Goal: Information Seeking & Learning: Learn about a topic

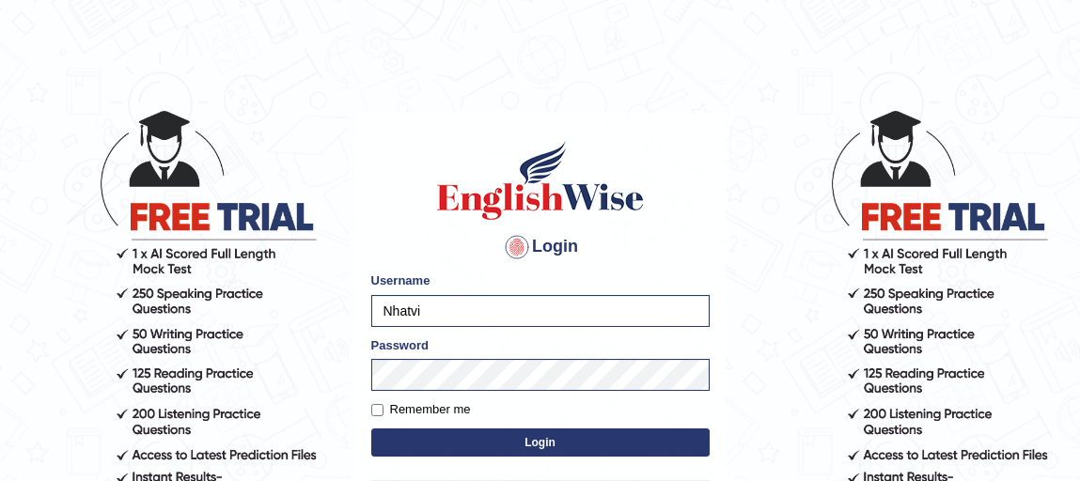
click at [434, 440] on button "Login" at bounding box center [540, 443] width 338 height 28
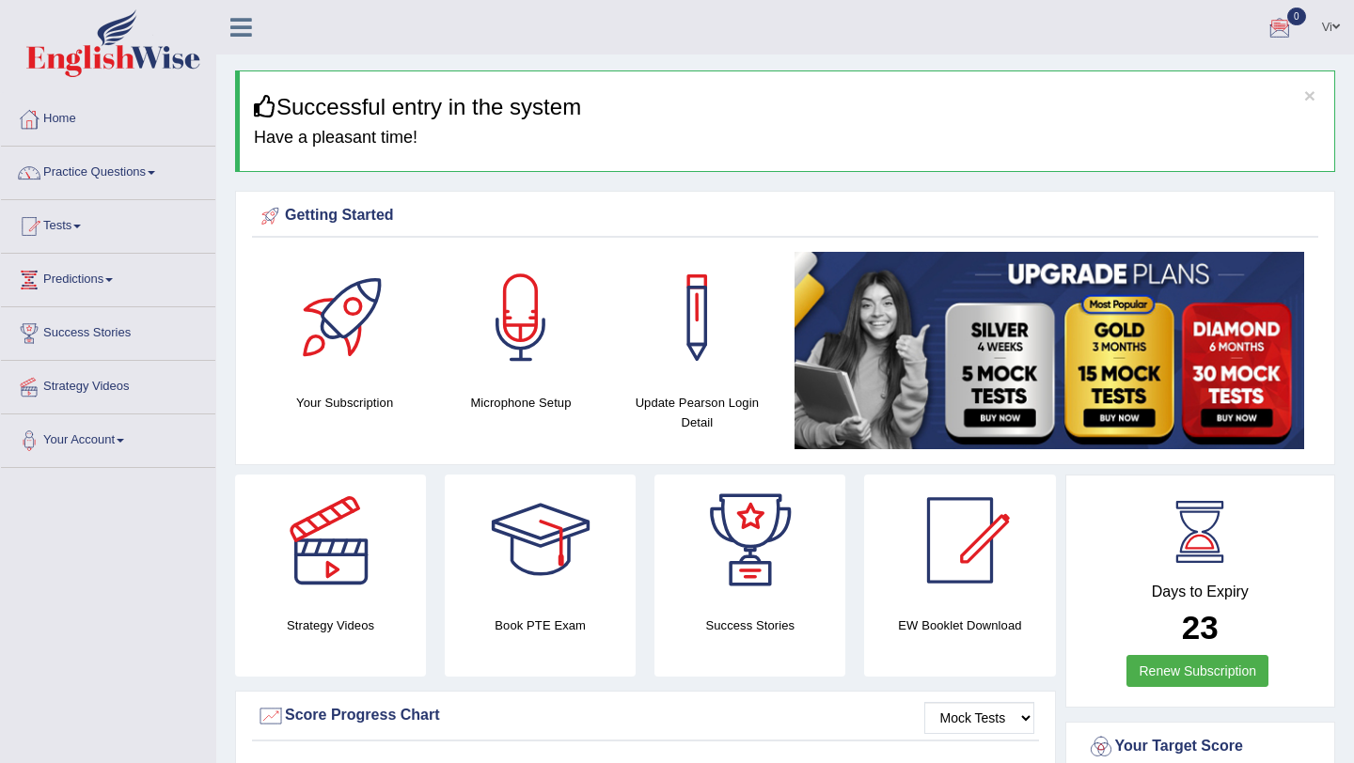
click at [78, 224] on link "Tests" at bounding box center [108, 223] width 214 height 47
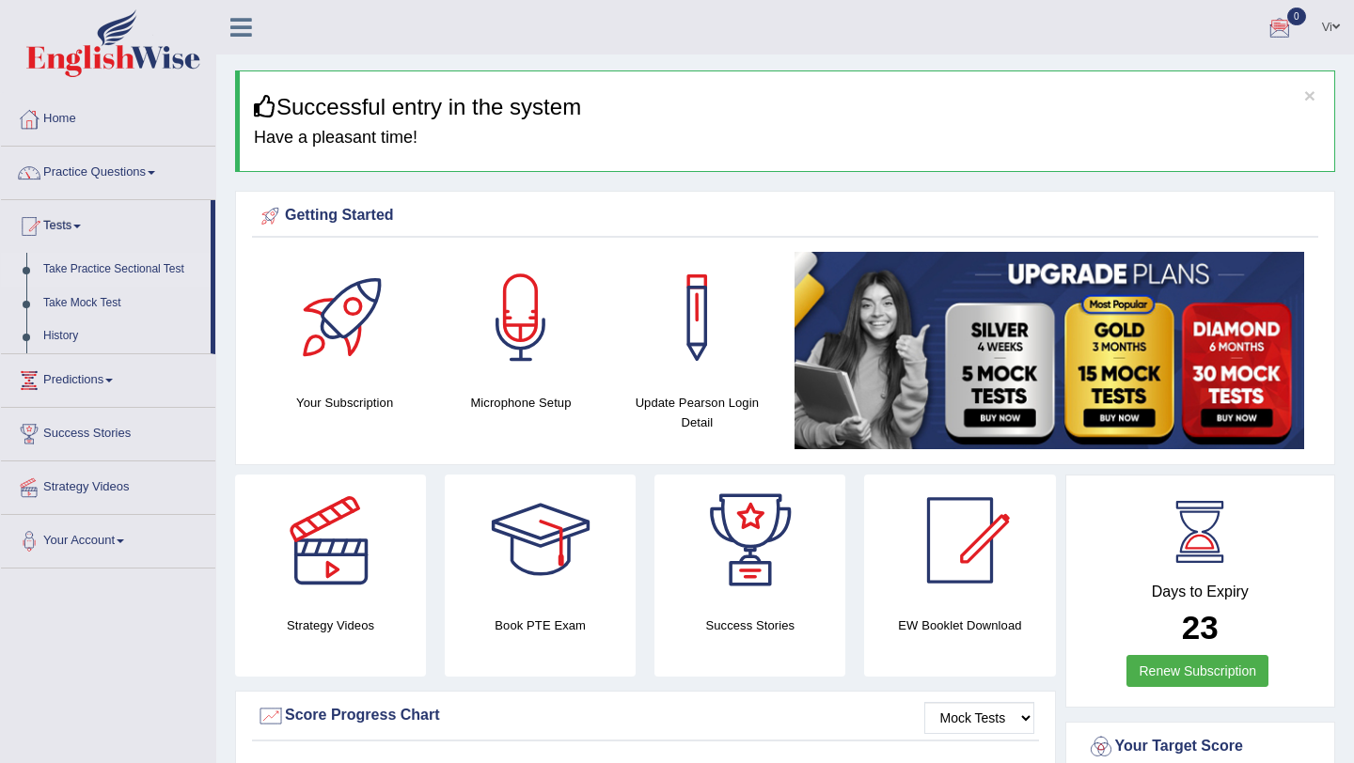
click at [122, 266] on link "Take Practice Sectional Test" at bounding box center [123, 270] width 176 height 34
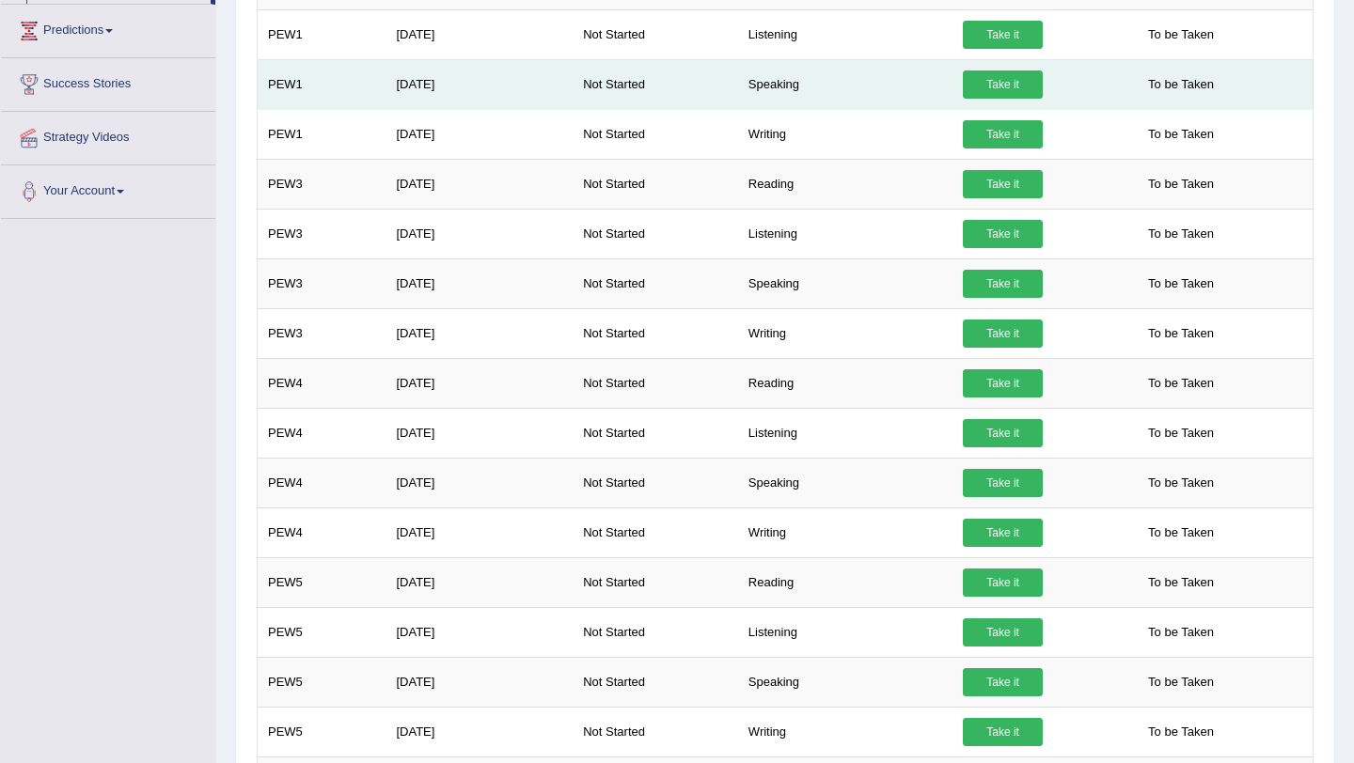
scroll to position [324, 0]
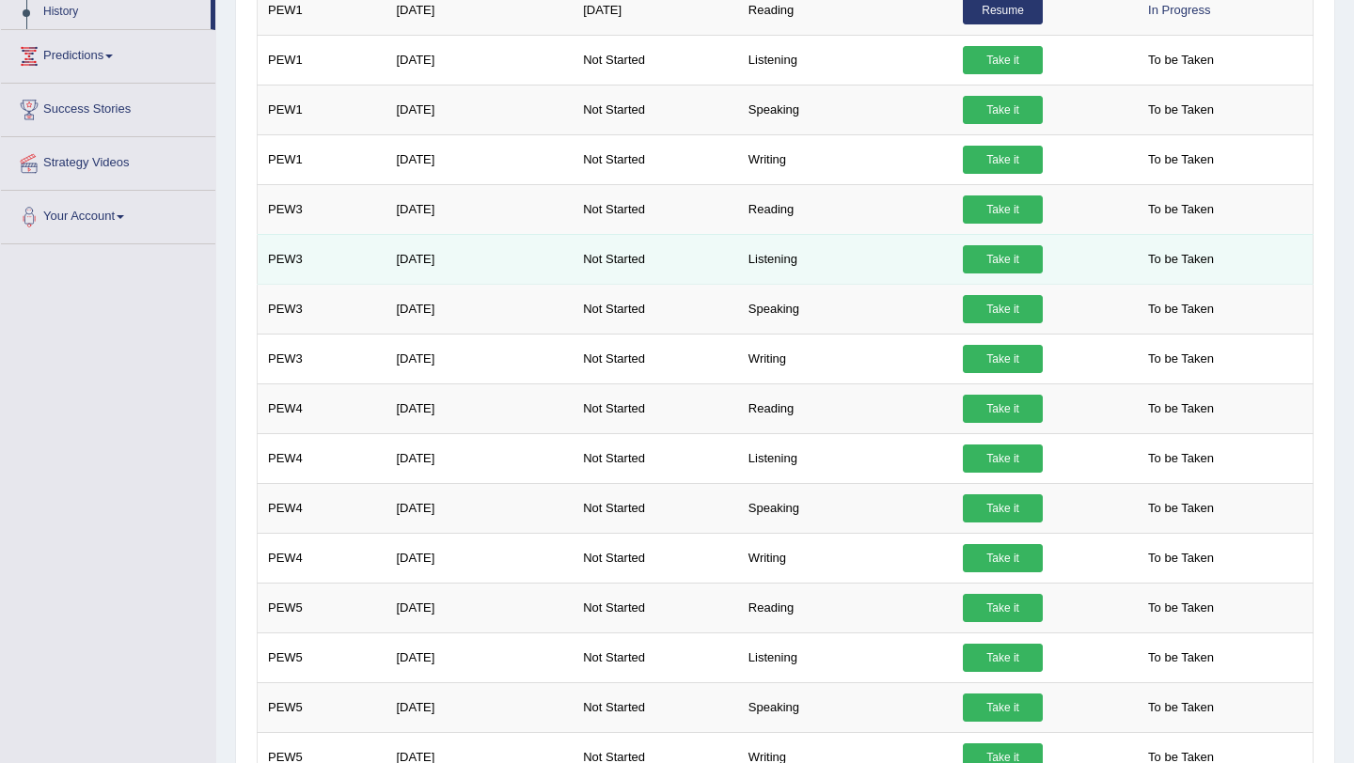
click at [999, 260] on link "Take it" at bounding box center [1003, 259] width 80 height 28
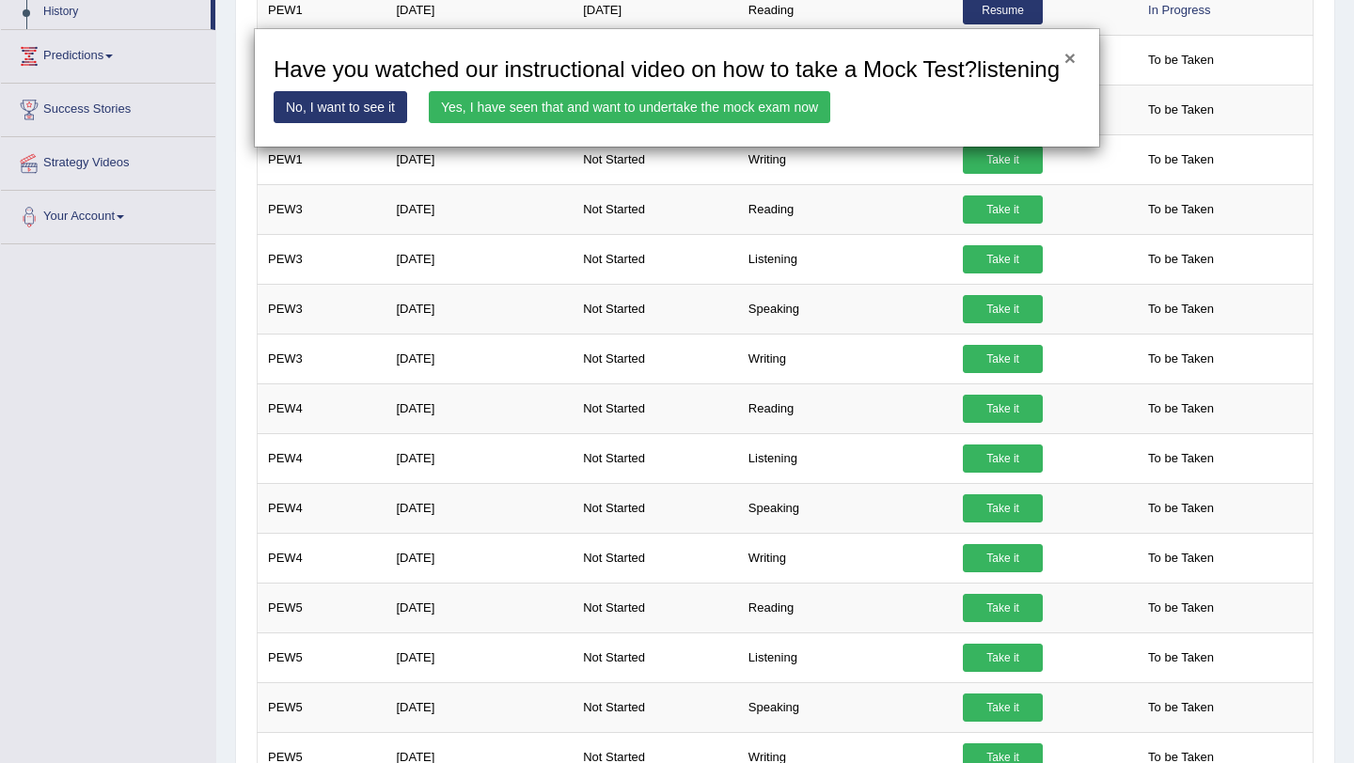
click at [1067, 63] on button "×" at bounding box center [1069, 58] width 11 height 20
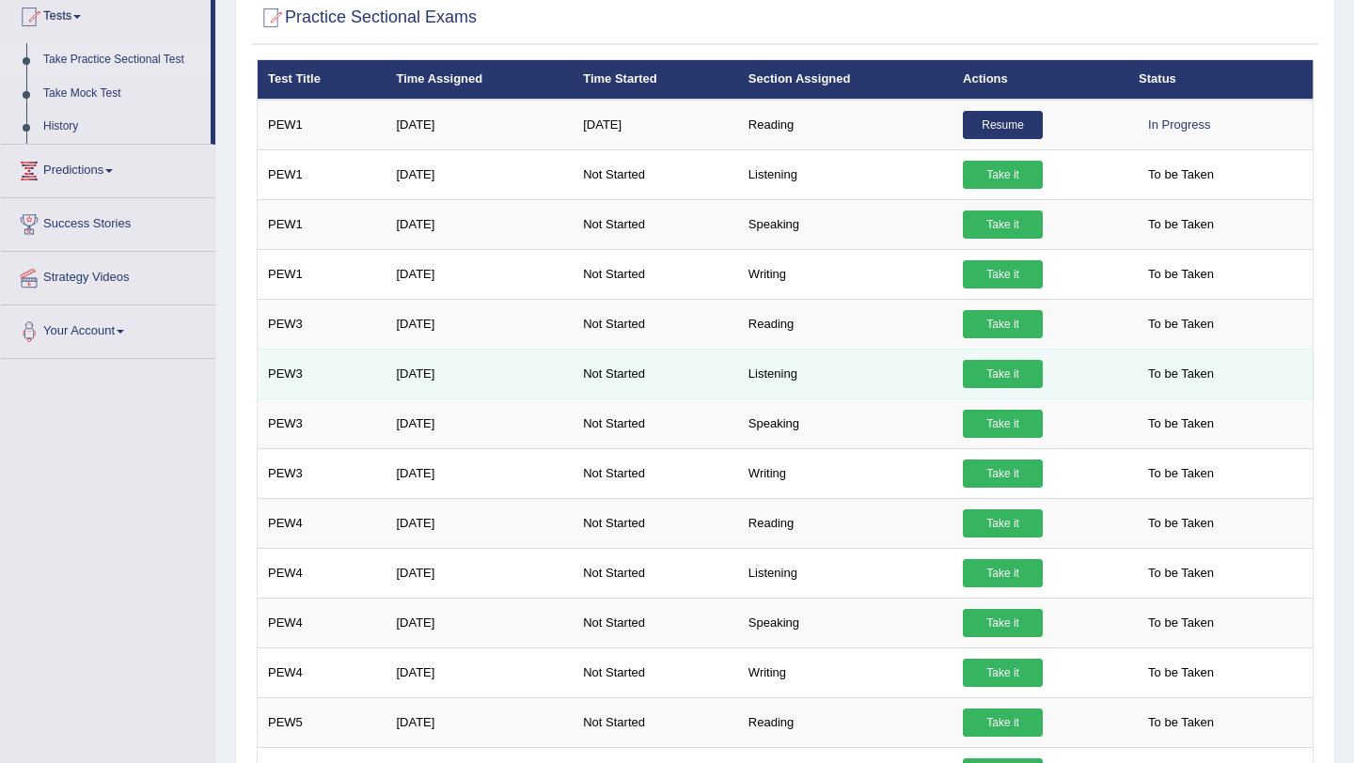
scroll to position [0, 0]
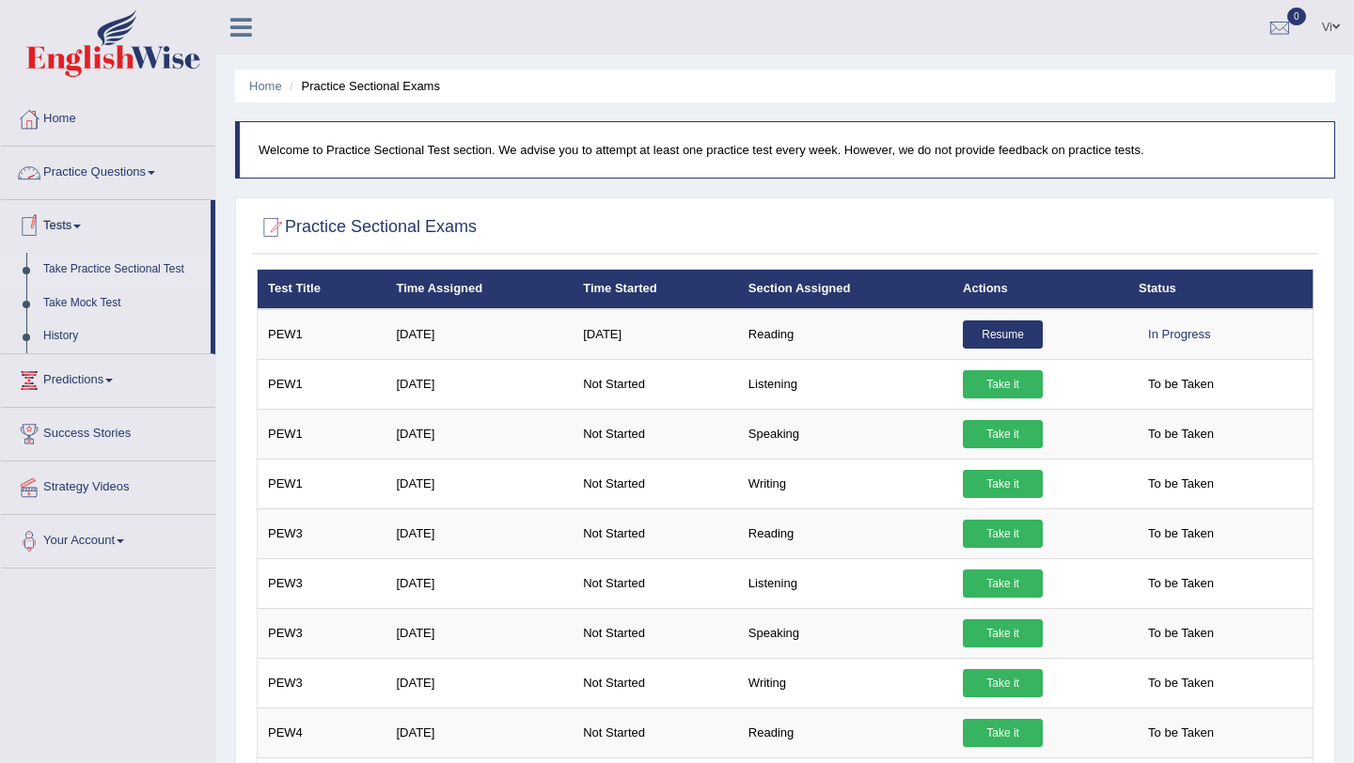
click at [116, 174] on link "Practice Questions" at bounding box center [108, 170] width 214 height 47
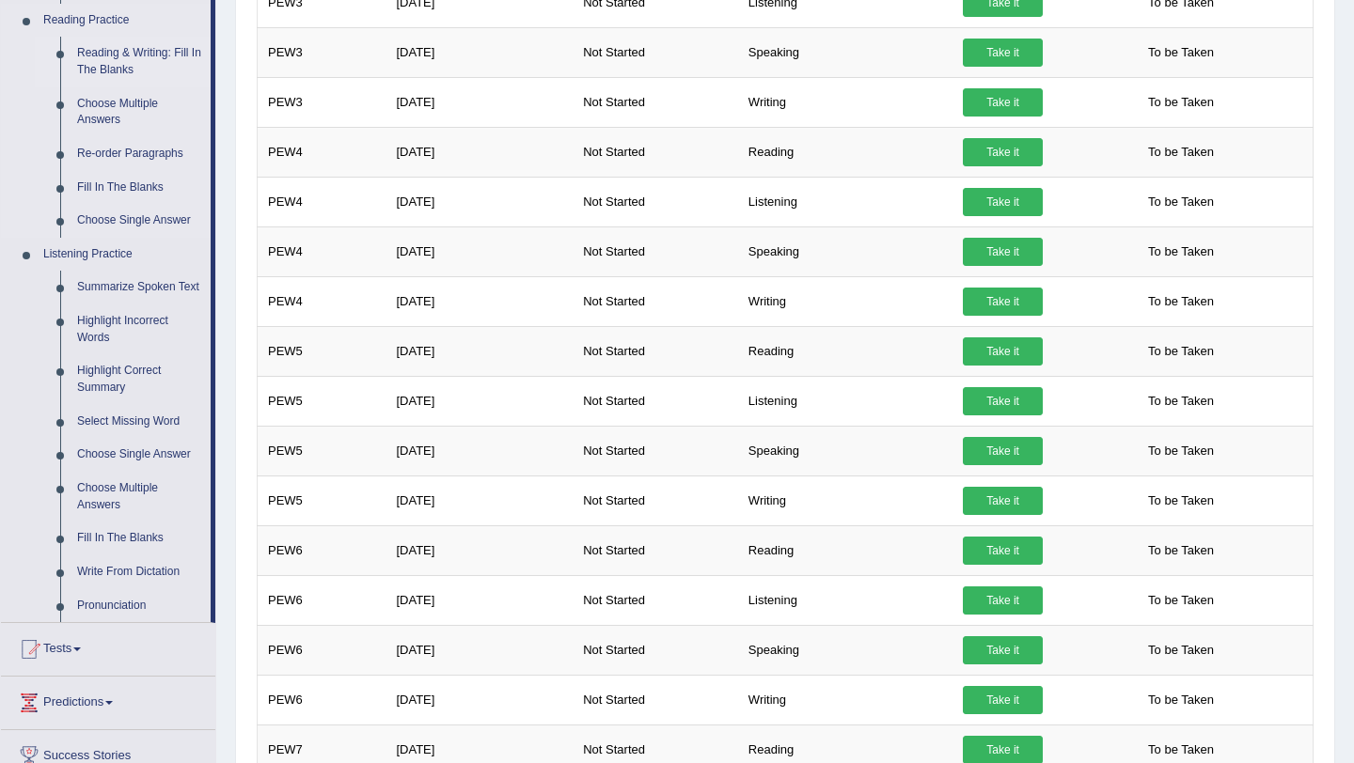
scroll to position [586, 0]
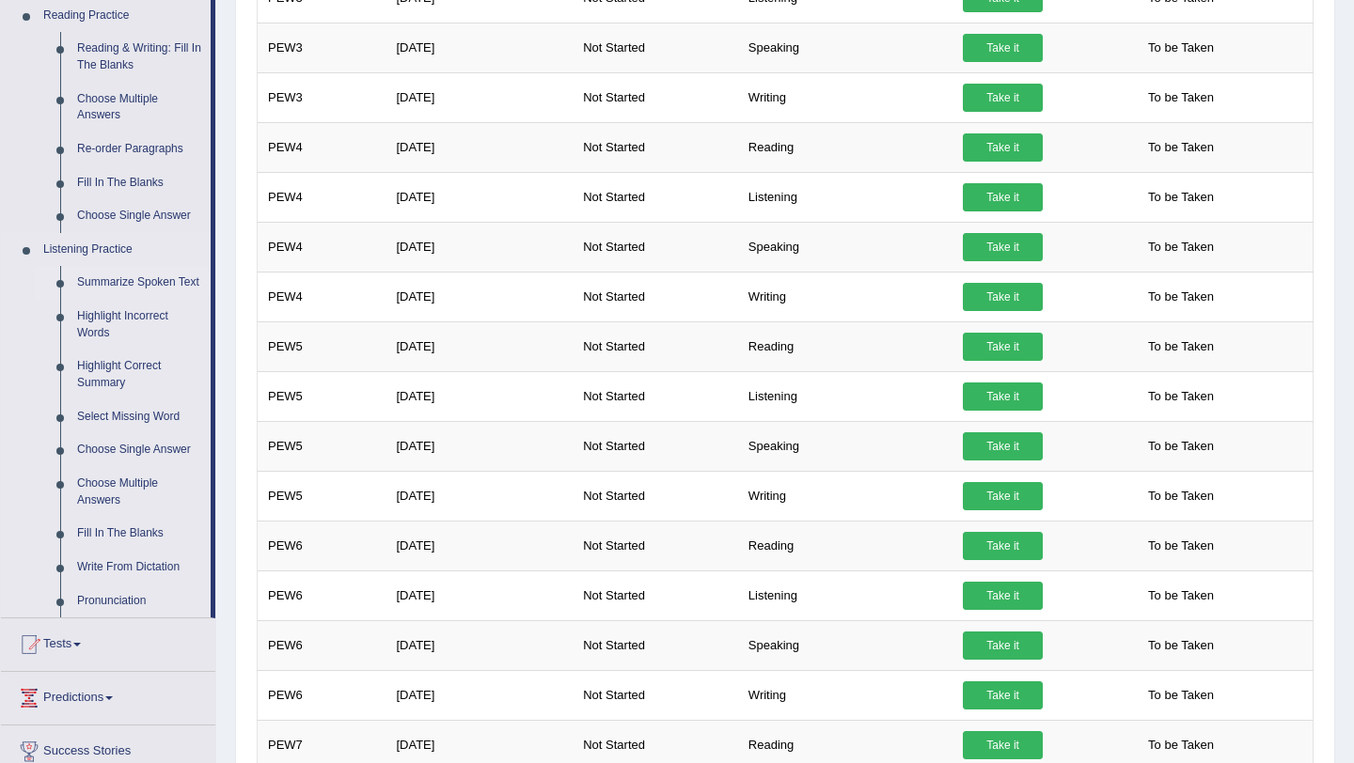
click at [115, 290] on link "Summarize Spoken Text" at bounding box center [140, 283] width 142 height 34
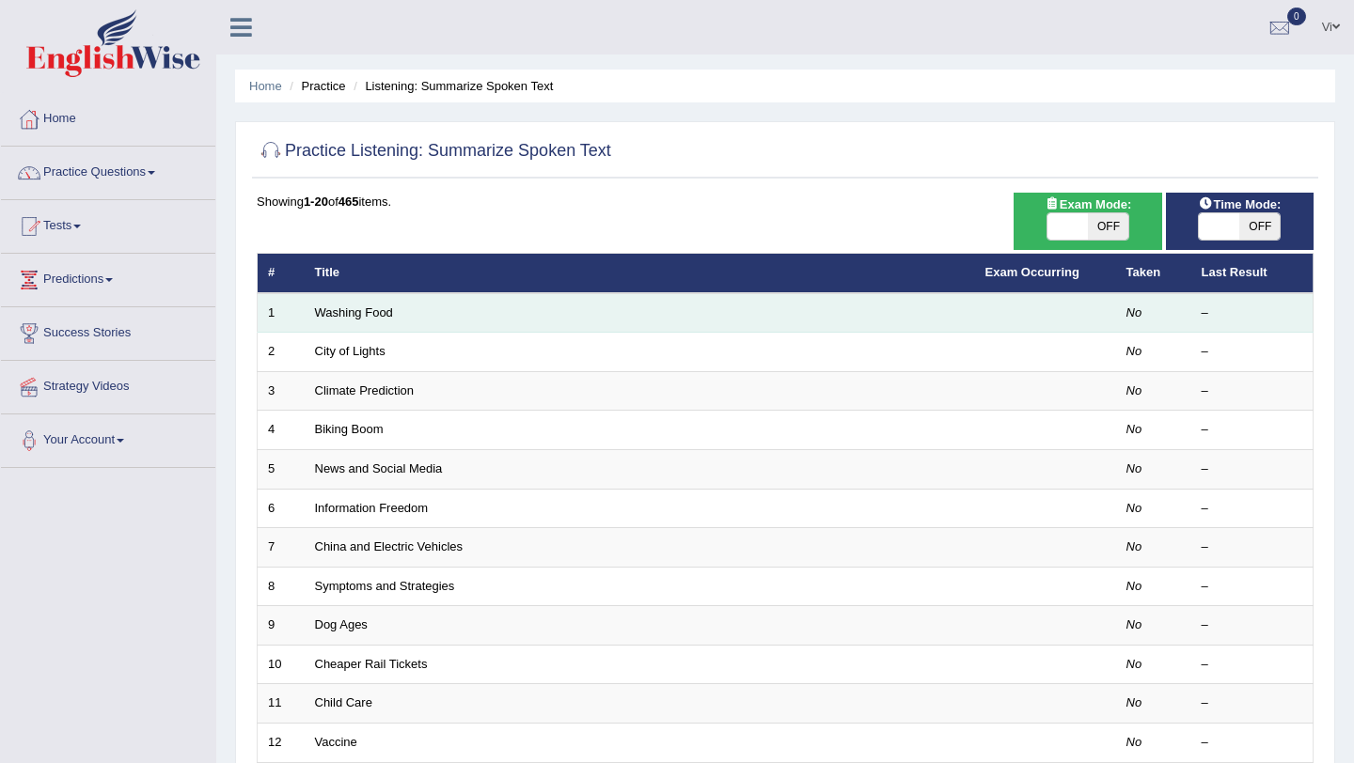
click at [1108, 310] on td at bounding box center [1045, 312] width 141 height 39
click at [342, 305] on td "Washing Food" at bounding box center [640, 312] width 670 height 39
click at [353, 315] on link "Washing Food" at bounding box center [354, 312] width 78 height 14
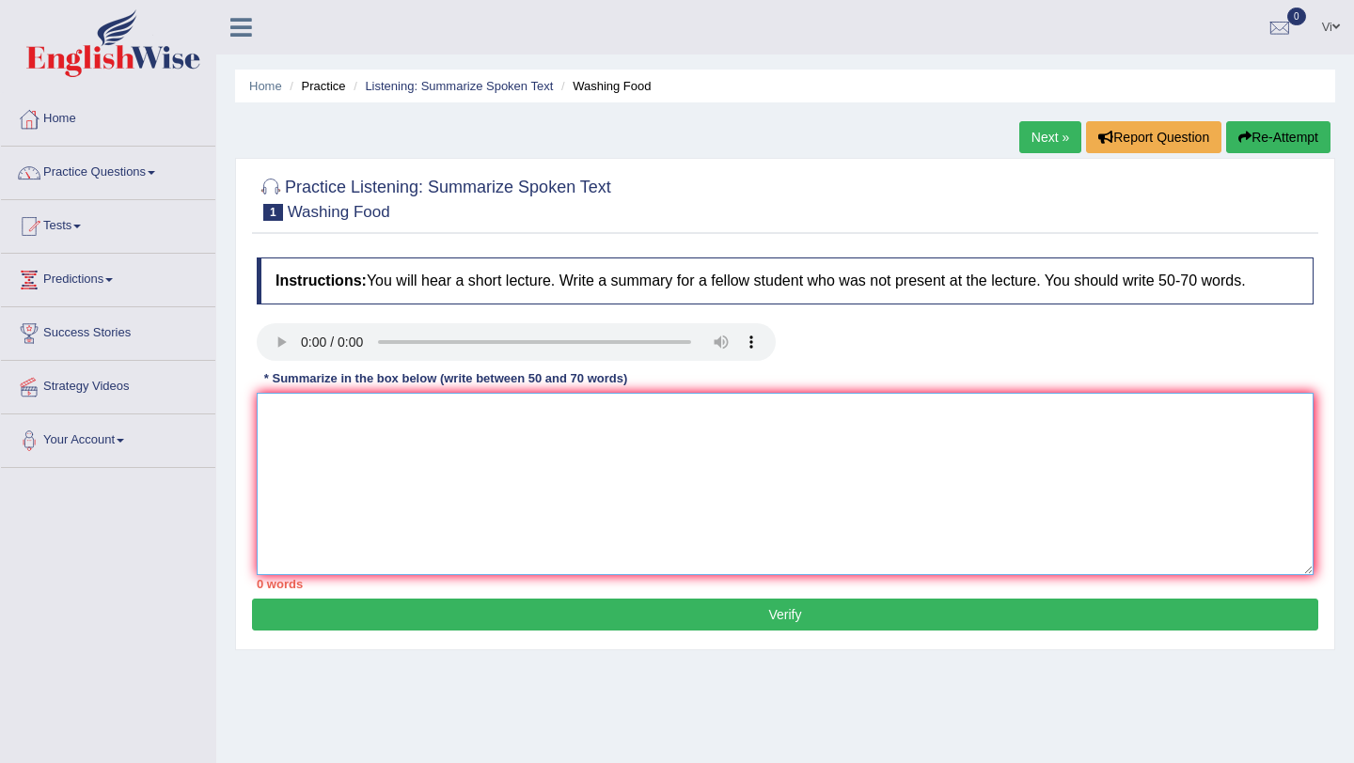
click at [538, 459] on textarea at bounding box center [785, 484] width 1057 height 182
